Goal: Task Accomplishment & Management: Manage account settings

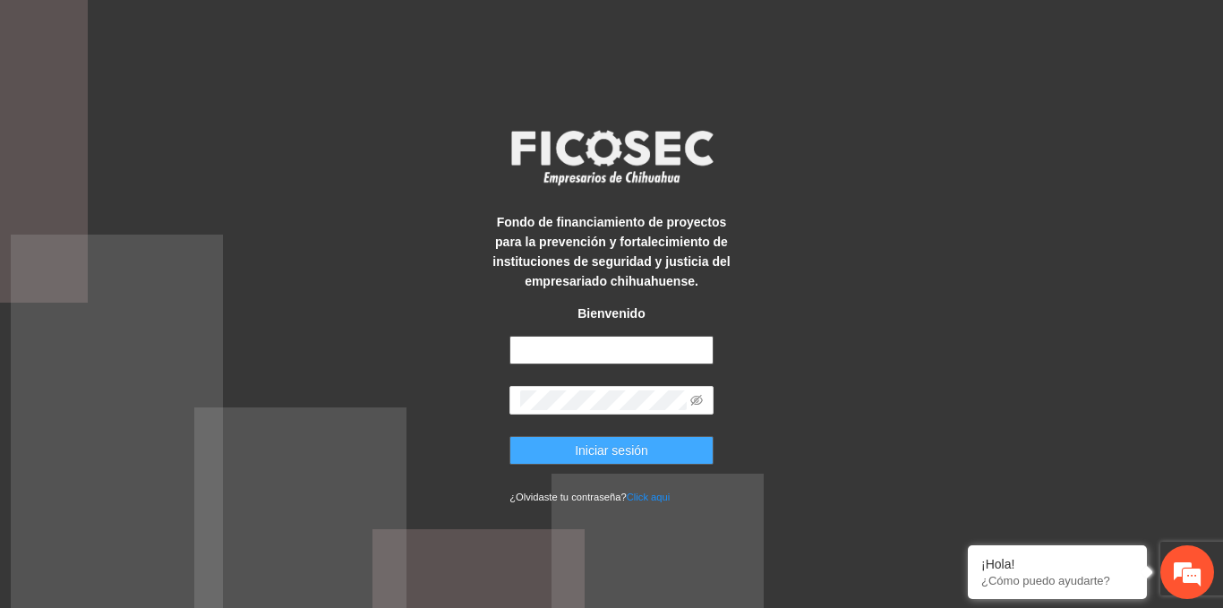
type input "**********"
click at [642, 437] on button "Iniciar sesión" at bounding box center [611, 450] width 204 height 29
type input "**********"
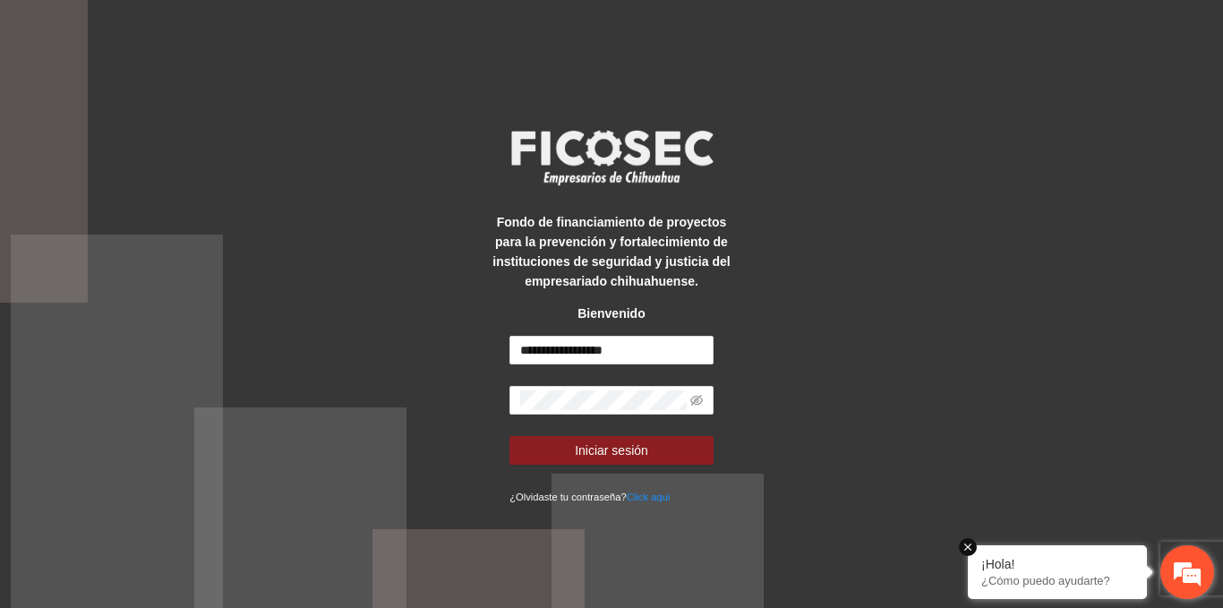
click at [970, 548] on em at bounding box center [968, 547] width 18 height 18
